Goal: Information Seeking & Learning: Learn about a topic

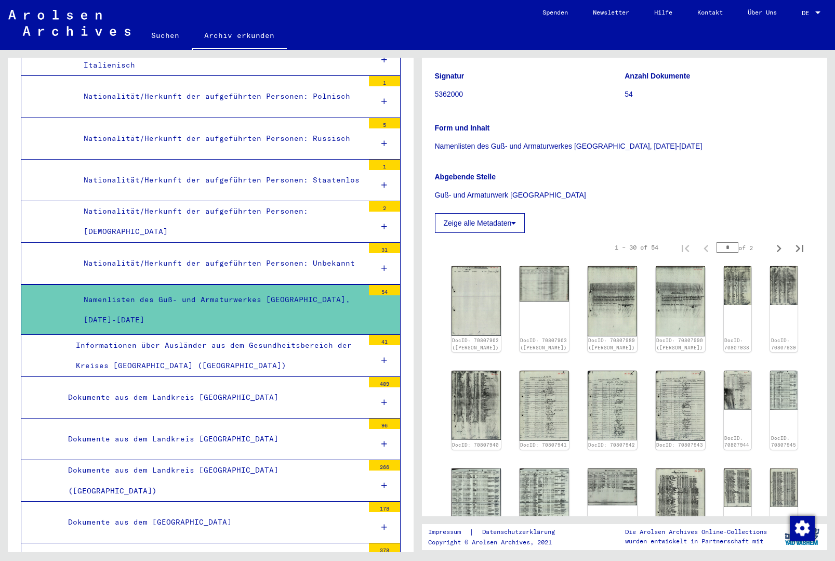
scroll to position [321, 0]
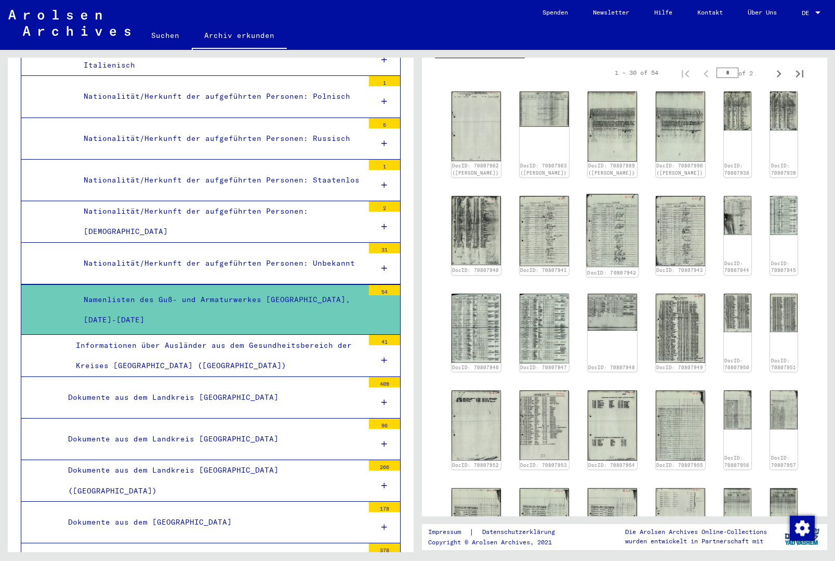
click at [589, 247] on img at bounding box center [612, 230] width 52 height 73
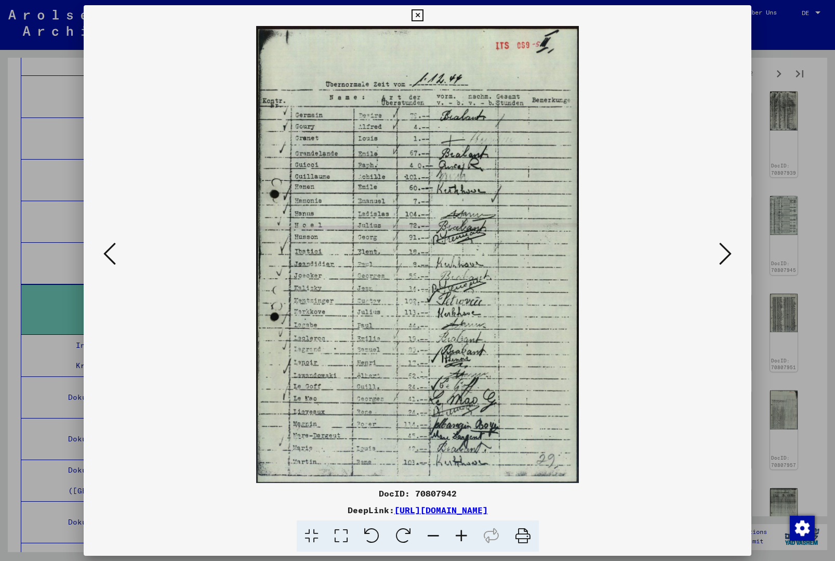
click at [723, 262] on icon at bounding box center [725, 253] width 12 height 25
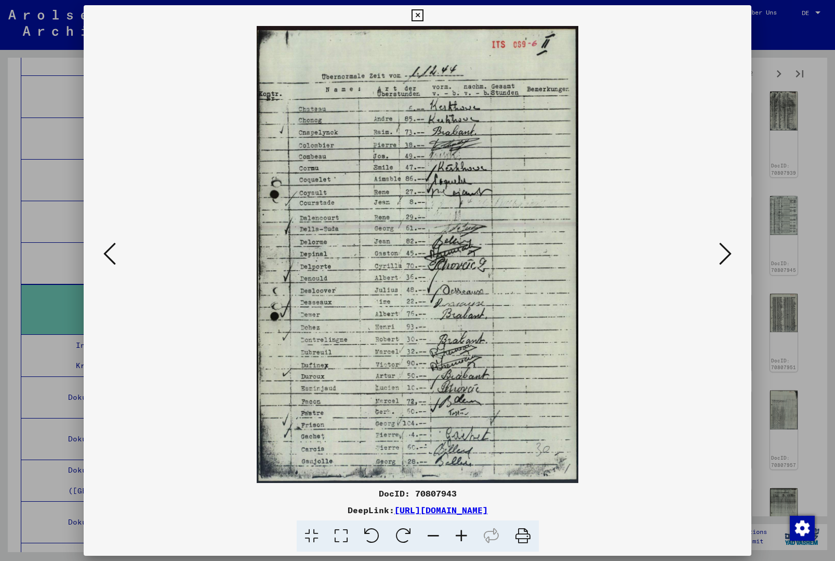
click at [723, 262] on icon at bounding box center [725, 253] width 12 height 25
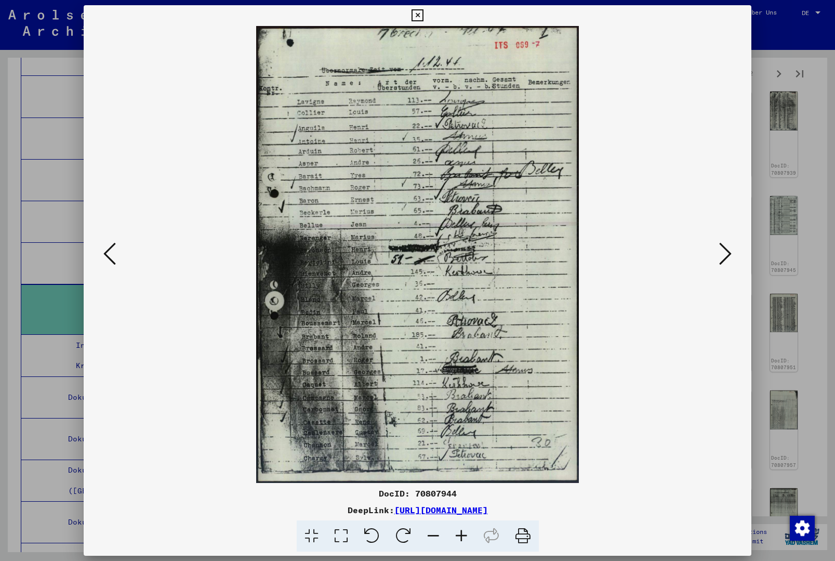
click at [723, 262] on icon at bounding box center [725, 253] width 12 height 25
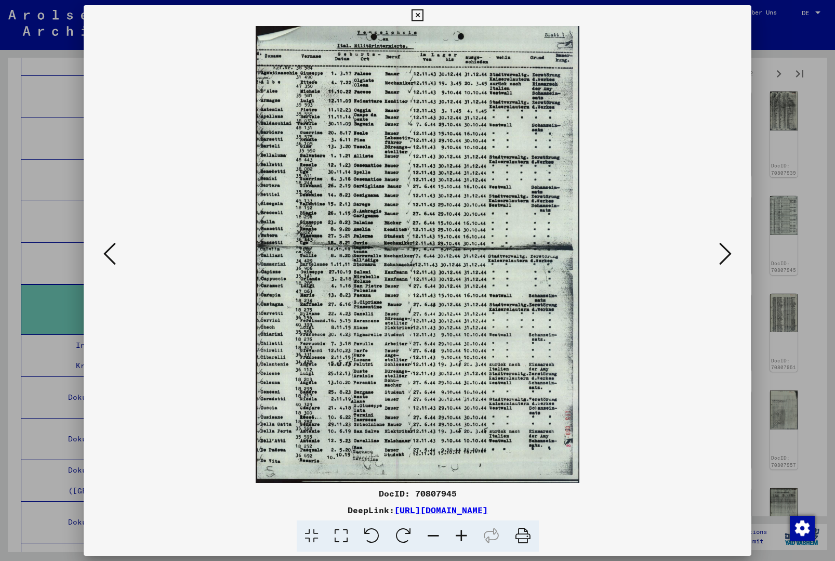
click at [723, 262] on icon at bounding box center [725, 253] width 12 height 25
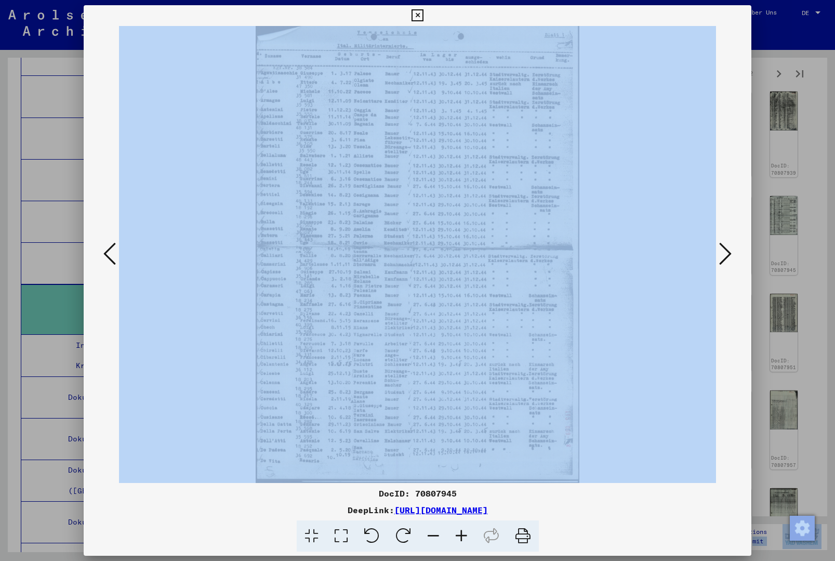
click at [723, 262] on icon at bounding box center [725, 253] width 12 height 25
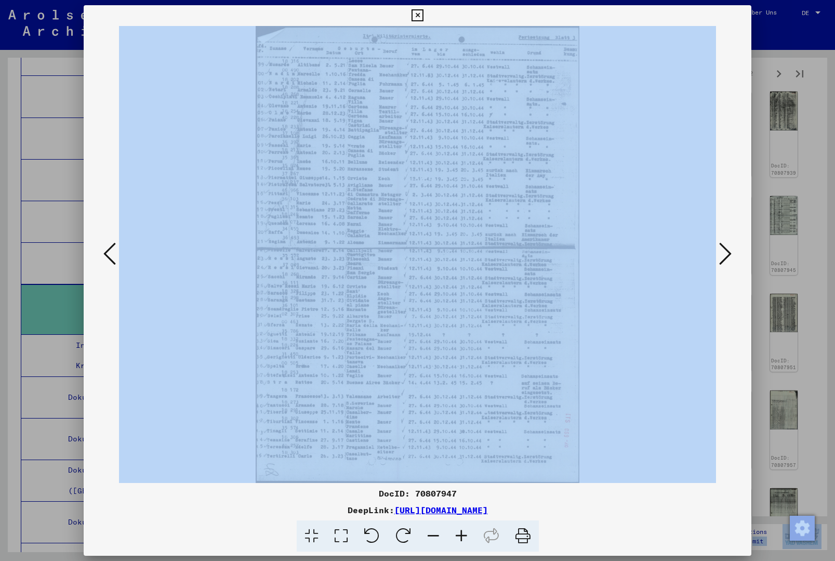
click at [723, 262] on icon at bounding box center [725, 253] width 12 height 25
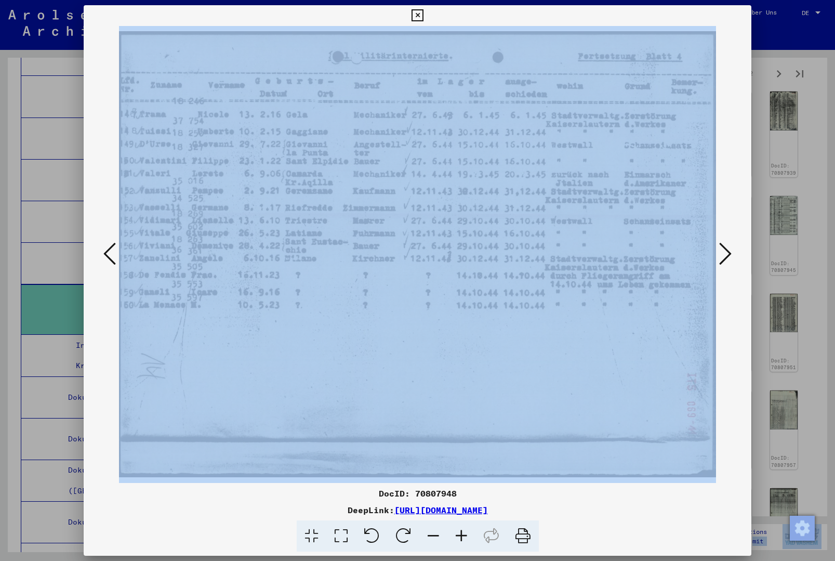
click at [723, 262] on icon at bounding box center [725, 253] width 12 height 25
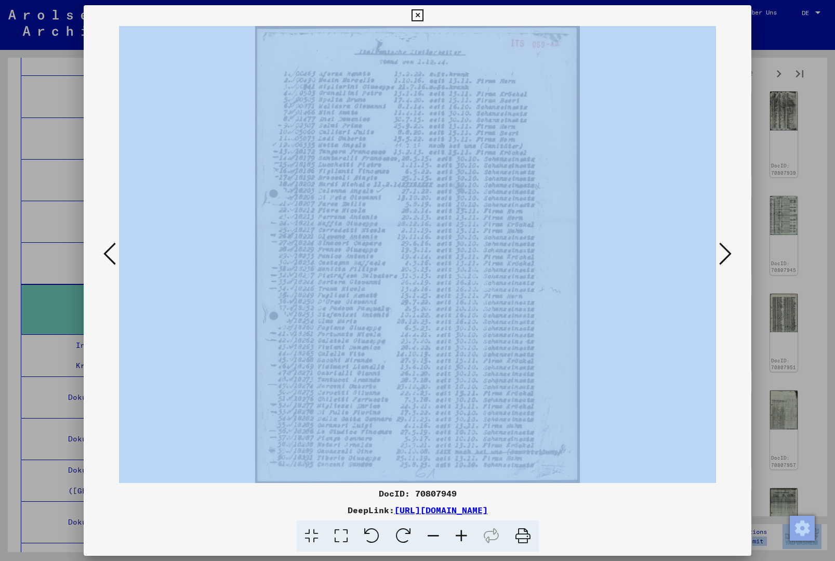
click at [723, 262] on icon at bounding box center [725, 253] width 12 height 25
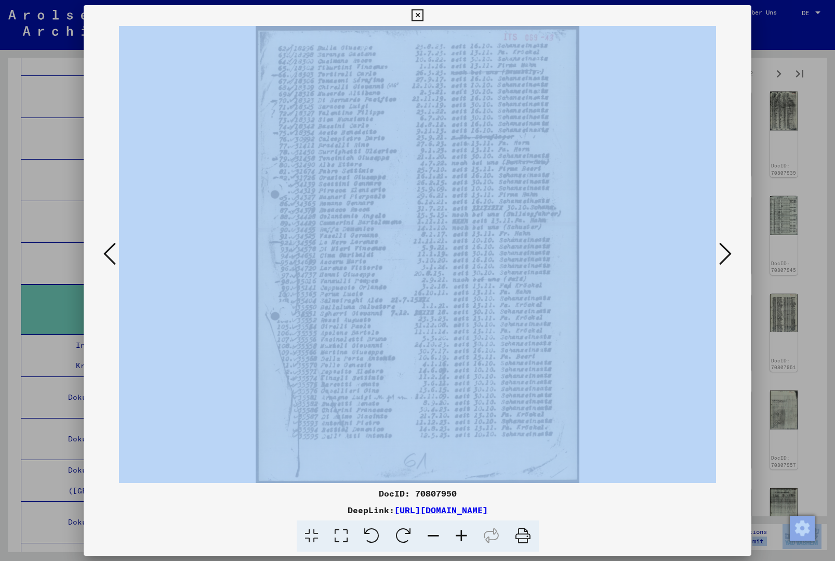
click at [723, 262] on icon at bounding box center [725, 253] width 12 height 25
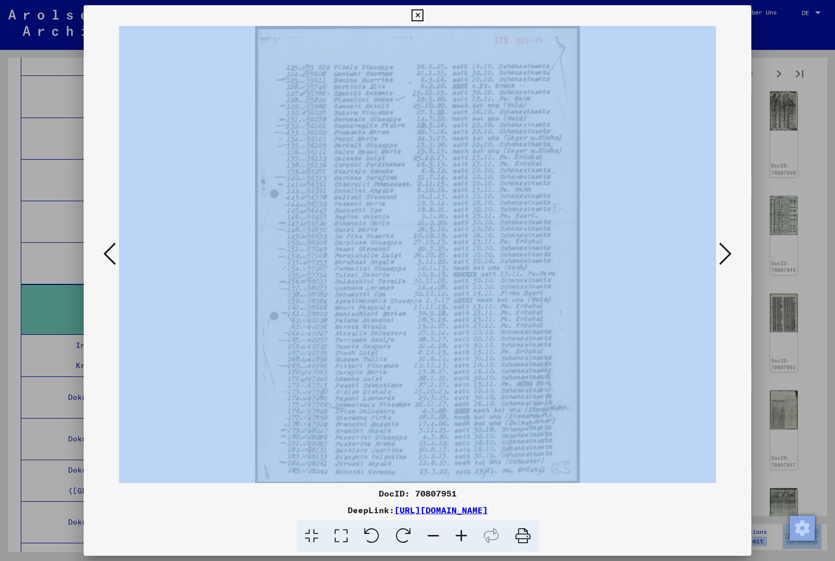
click at [723, 262] on icon at bounding box center [725, 253] width 12 height 25
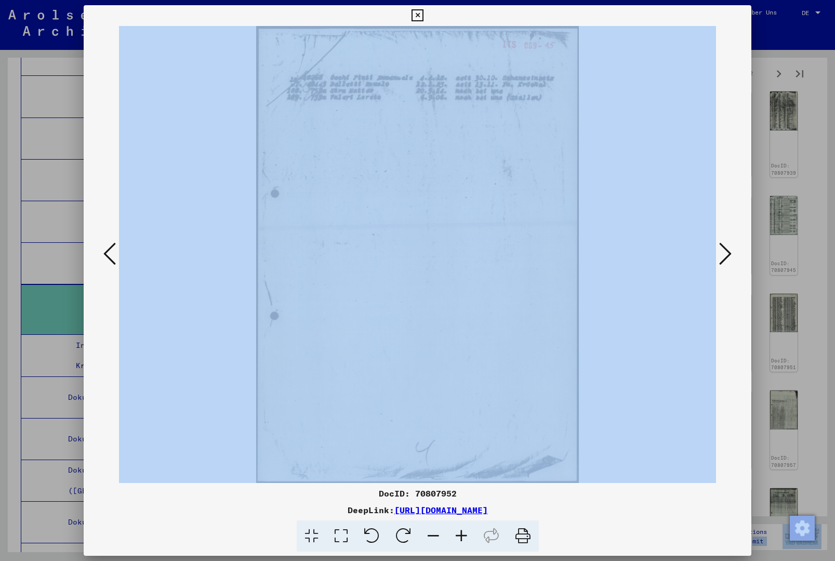
click at [723, 262] on icon at bounding box center [725, 253] width 12 height 25
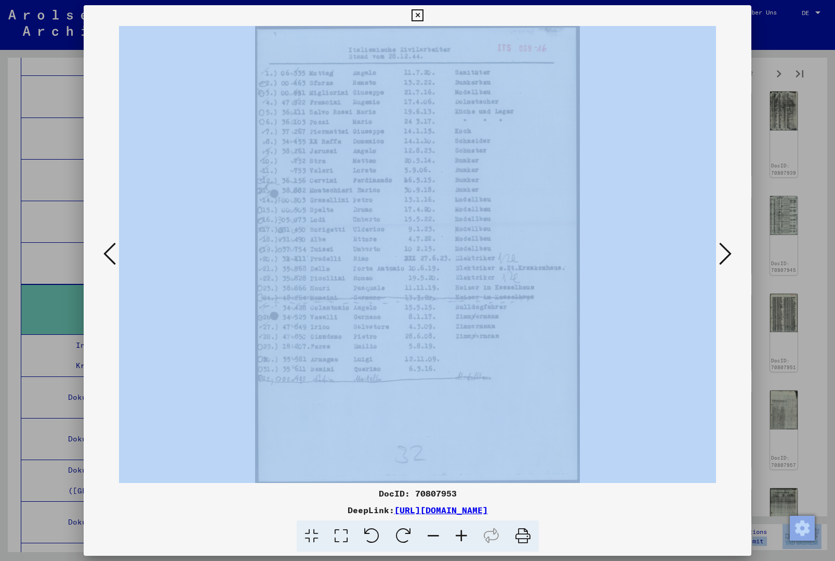
click at [723, 262] on icon at bounding box center [725, 253] width 12 height 25
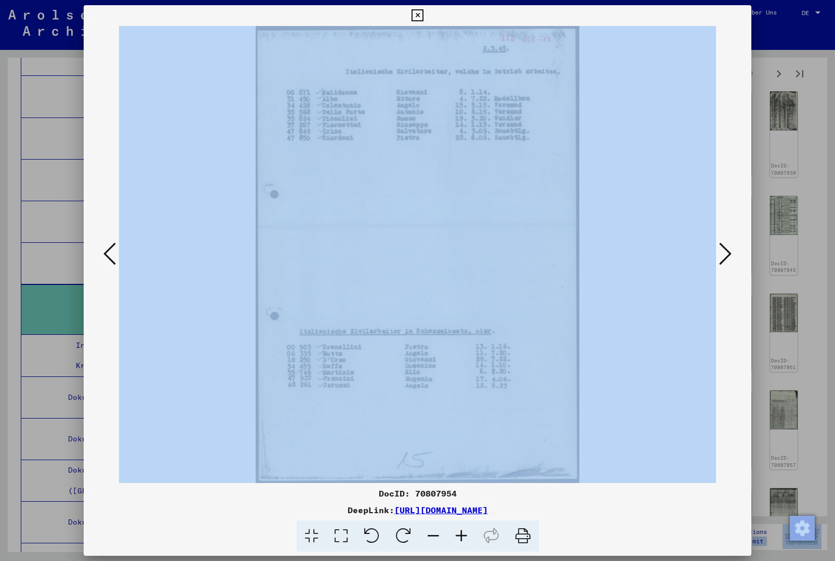
click at [723, 262] on icon at bounding box center [725, 253] width 12 height 25
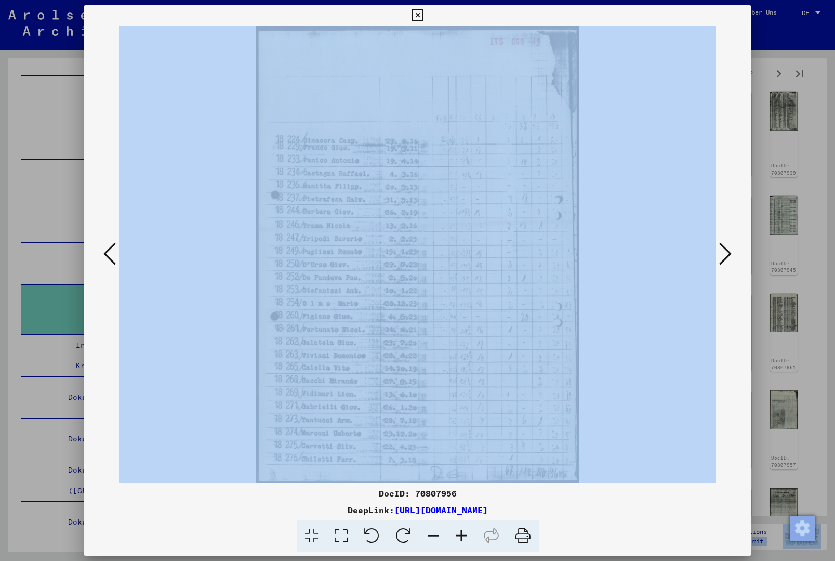
click at [723, 262] on icon at bounding box center [725, 253] width 12 height 25
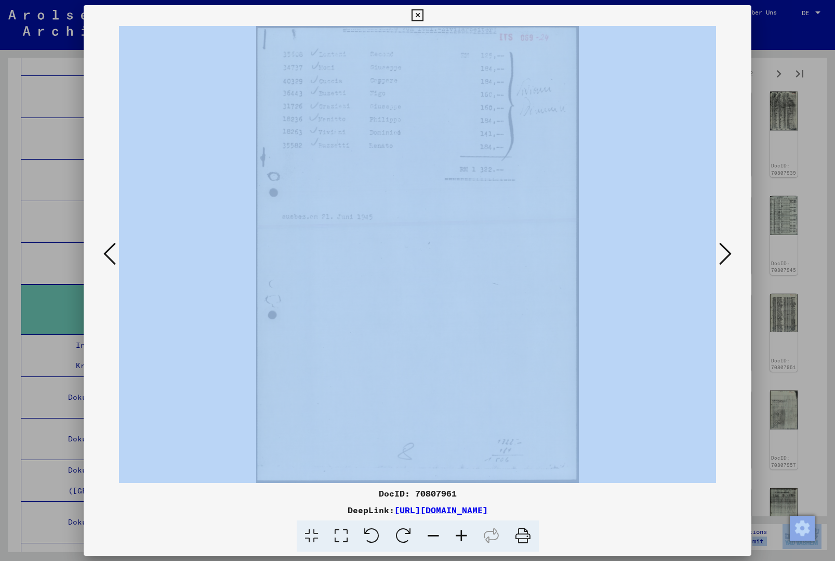
click at [723, 262] on icon at bounding box center [725, 253] width 12 height 25
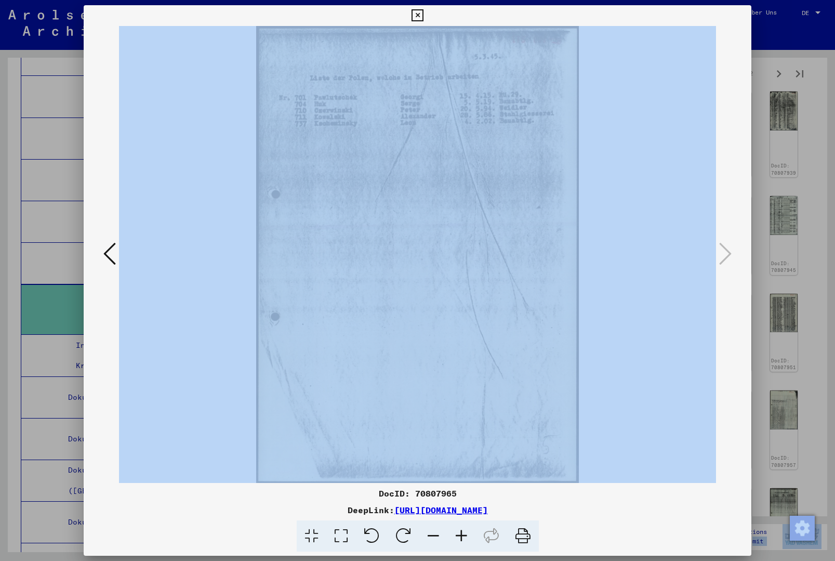
click at [424, 16] on icon at bounding box center [418, 15] width 12 height 12
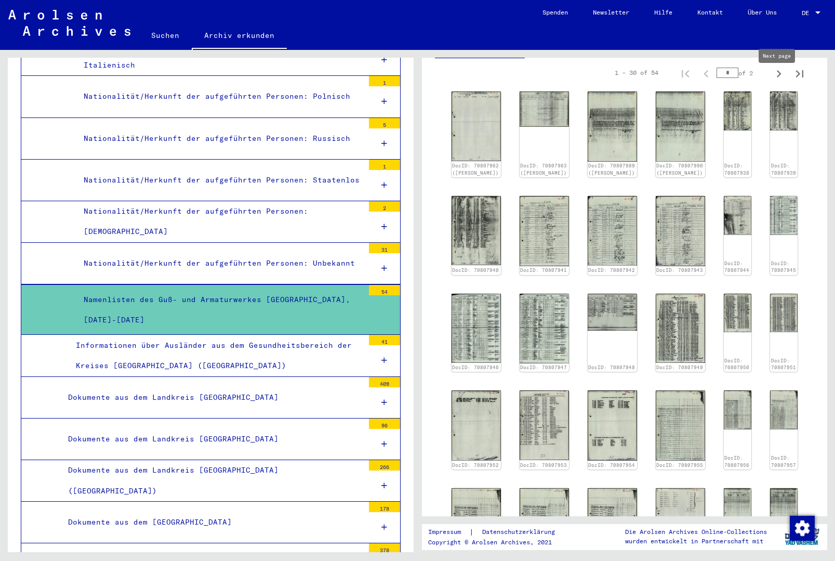
click at [781, 81] on icon "Next page" at bounding box center [779, 74] width 15 height 15
type input "*"
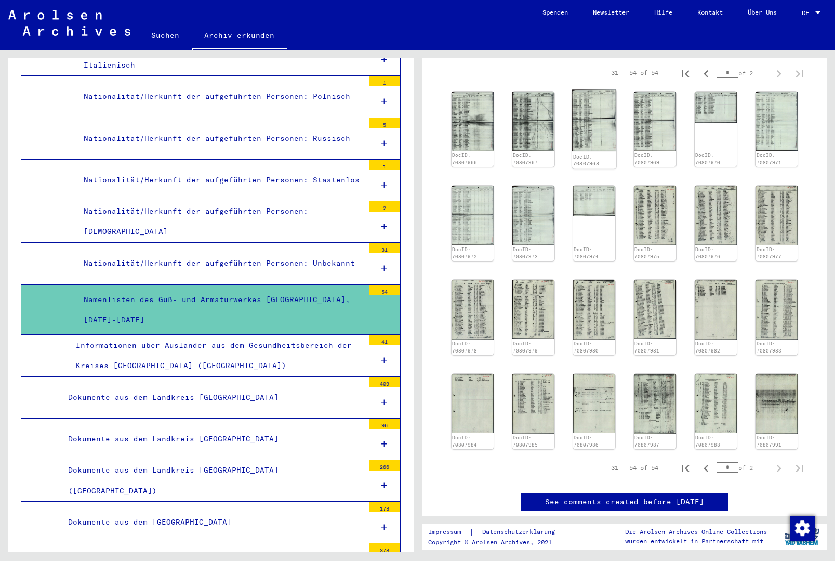
click at [598, 127] on img at bounding box center [594, 121] width 44 height 62
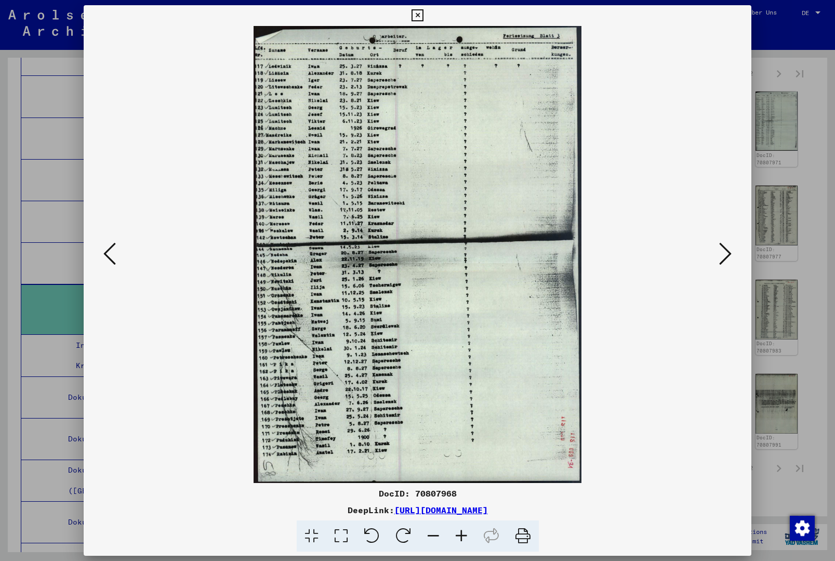
click at [718, 260] on button at bounding box center [725, 255] width 19 height 30
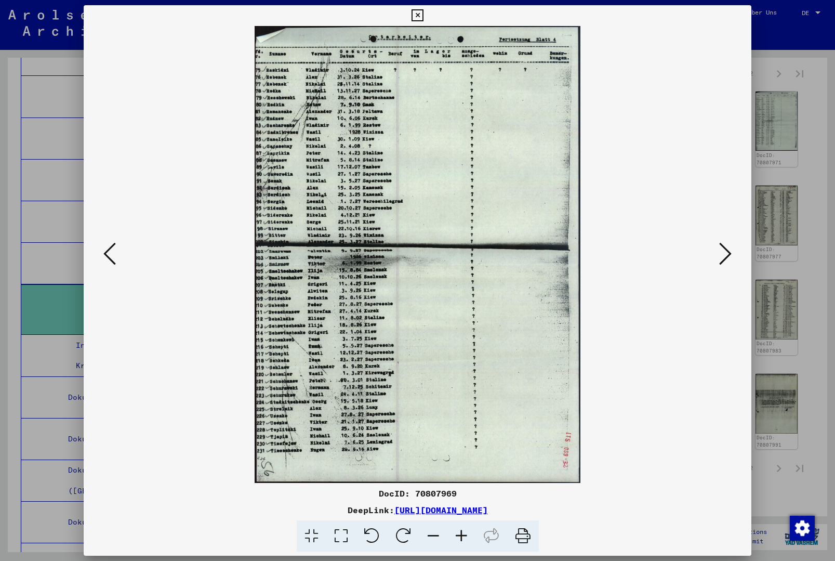
click at [718, 260] on button at bounding box center [725, 255] width 19 height 30
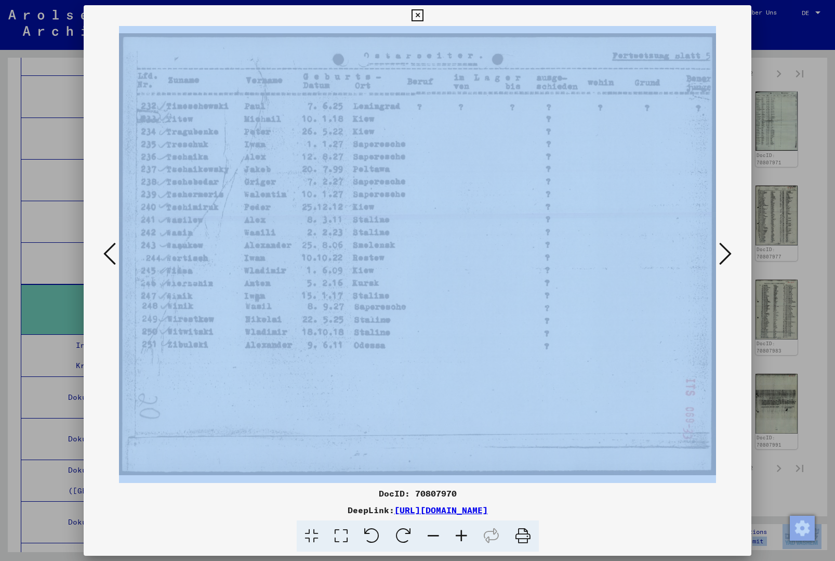
click at [718, 260] on button at bounding box center [725, 255] width 19 height 30
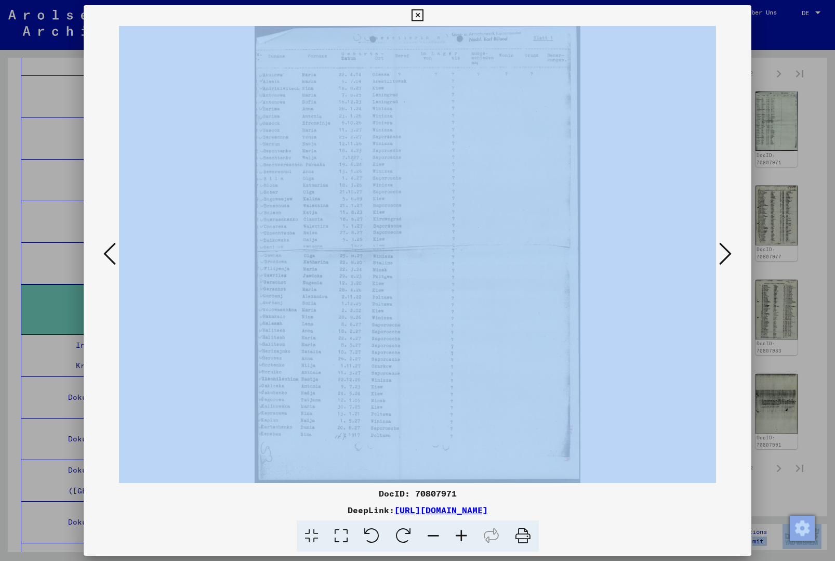
click at [718, 260] on button at bounding box center [725, 255] width 19 height 30
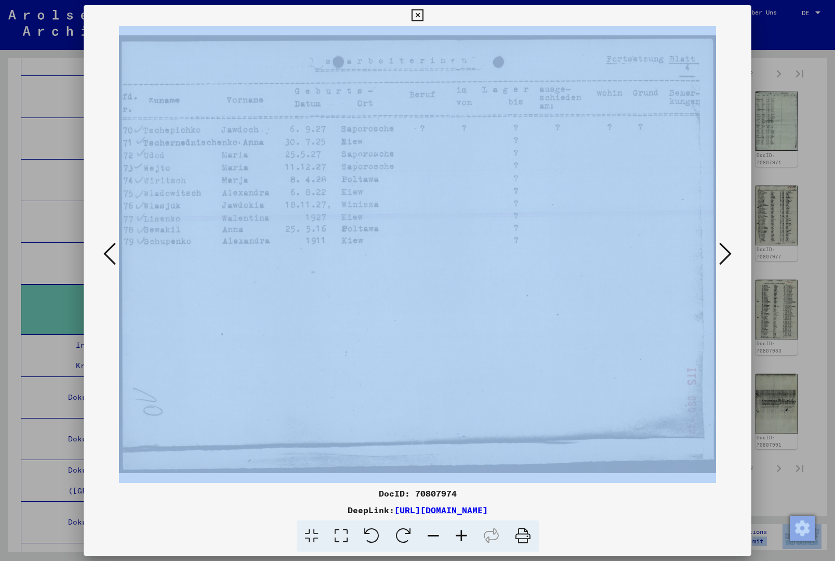
click at [718, 260] on button at bounding box center [725, 255] width 19 height 30
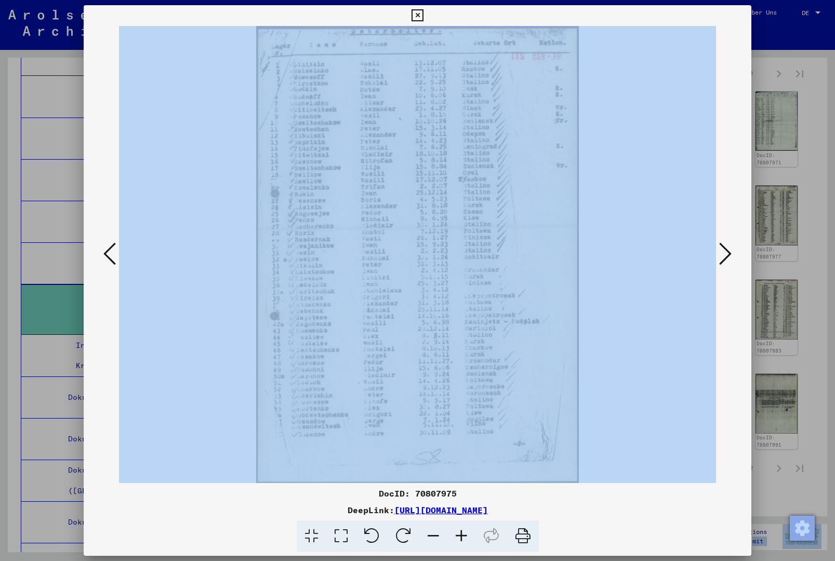
click at [718, 260] on button at bounding box center [725, 255] width 19 height 30
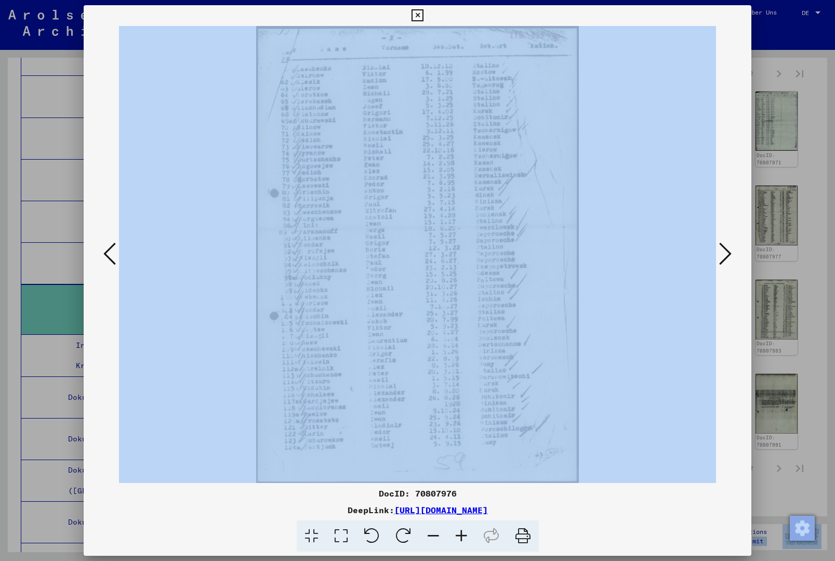
click at [718, 260] on button at bounding box center [725, 255] width 19 height 30
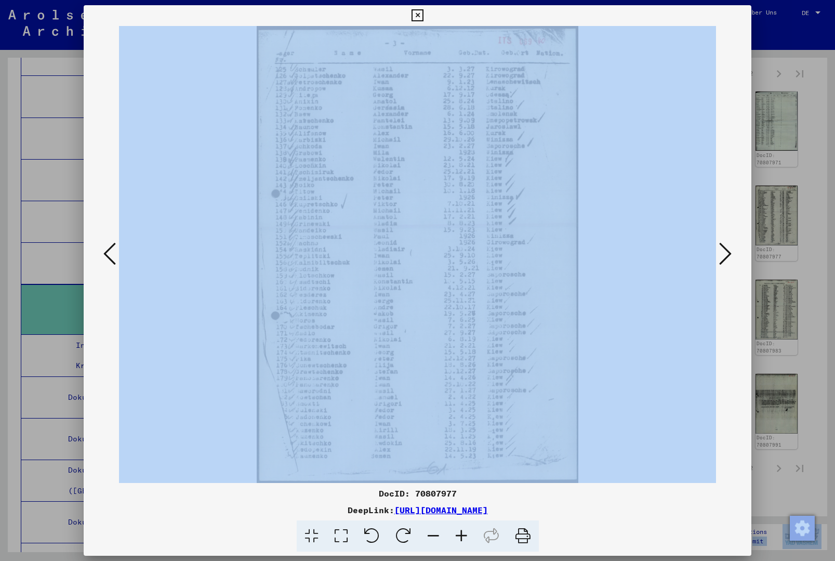
click at [718, 260] on button at bounding box center [725, 255] width 19 height 30
